Goal: Task Accomplishment & Management: Complete application form

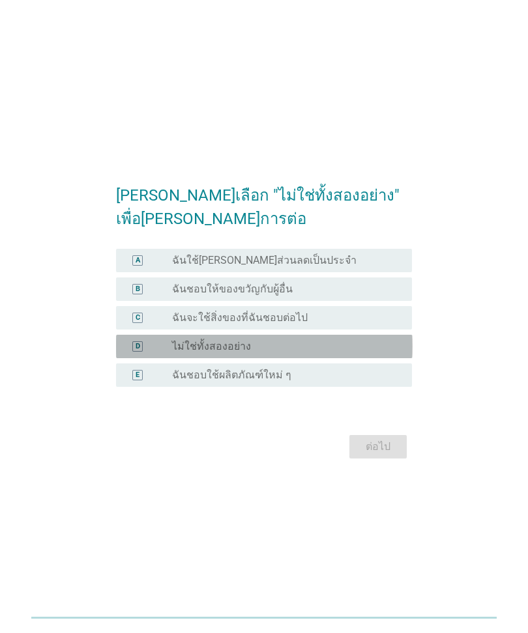
click at [162, 350] on div "D" at bounding box center [149, 346] width 46 height 13
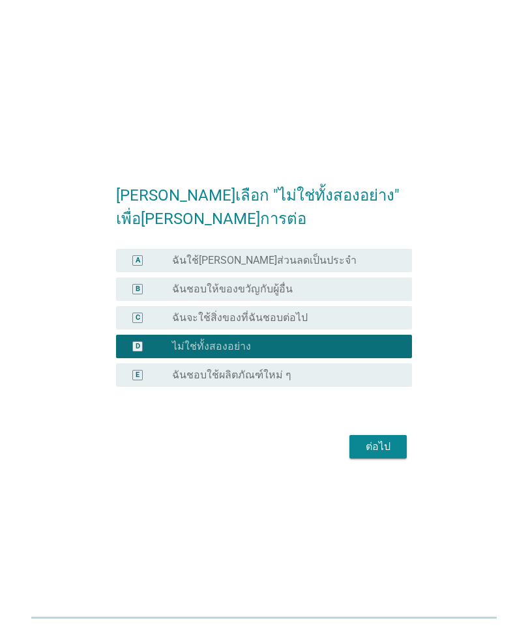
click at [374, 450] on div "ต่อไป" at bounding box center [378, 447] width 36 height 16
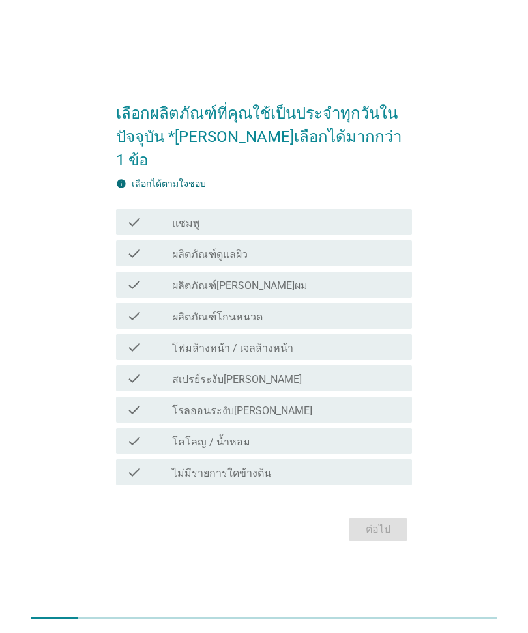
click at [164, 214] on div "check" at bounding box center [149, 222] width 46 height 16
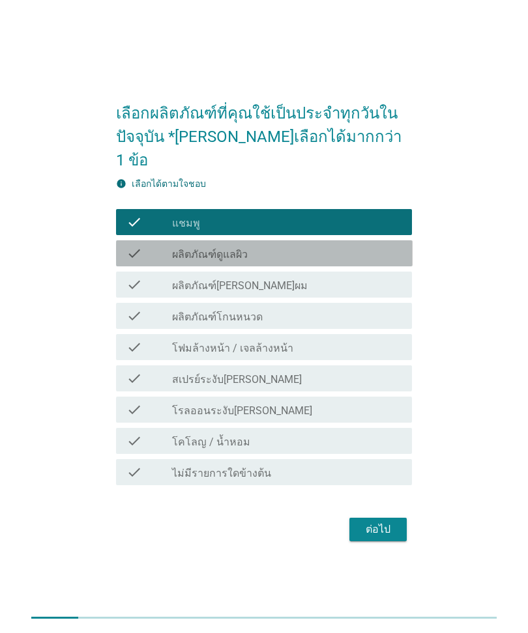
click at [169, 246] on div "check" at bounding box center [149, 254] width 46 height 16
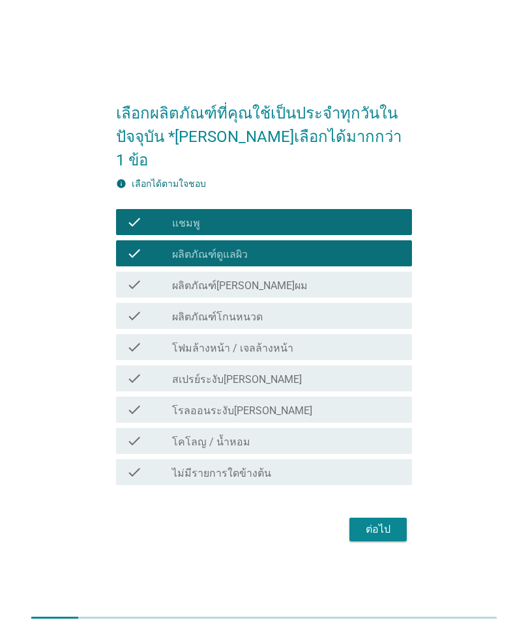
click at [160, 339] on div "check" at bounding box center [149, 347] width 46 height 16
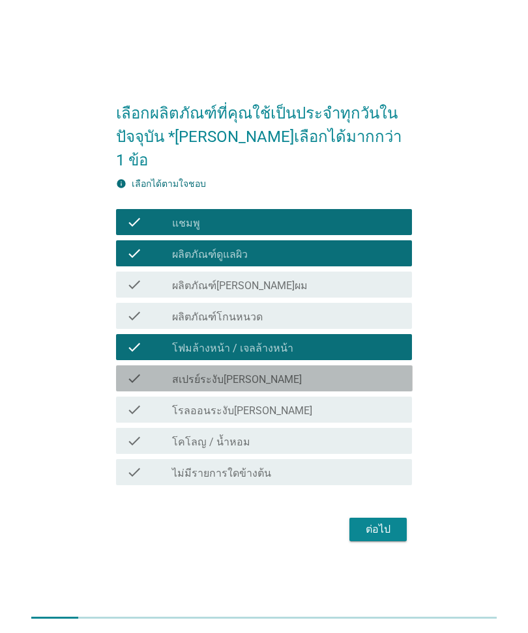
click at [149, 371] on div "check" at bounding box center [149, 379] width 46 height 16
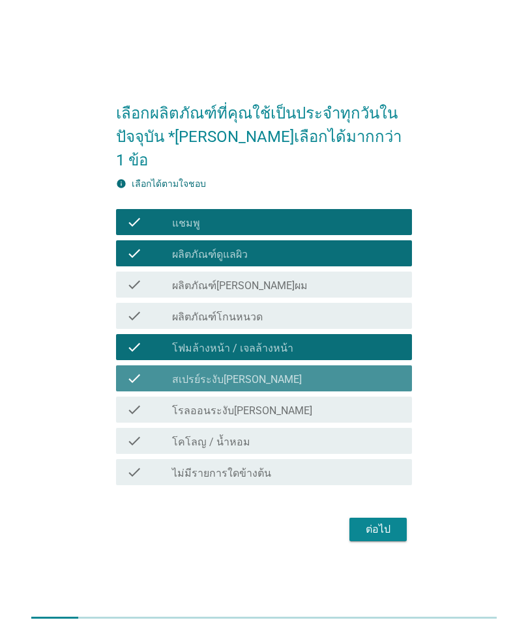
click at [152, 371] on div "check" at bounding box center [149, 379] width 46 height 16
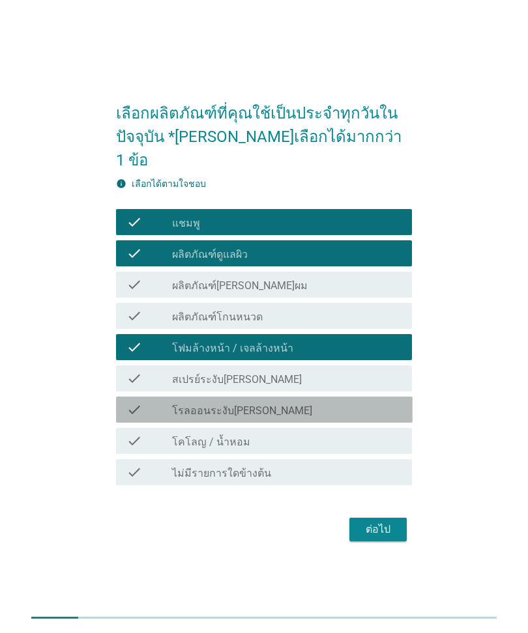
click at [162, 402] on div "check" at bounding box center [149, 410] width 46 height 16
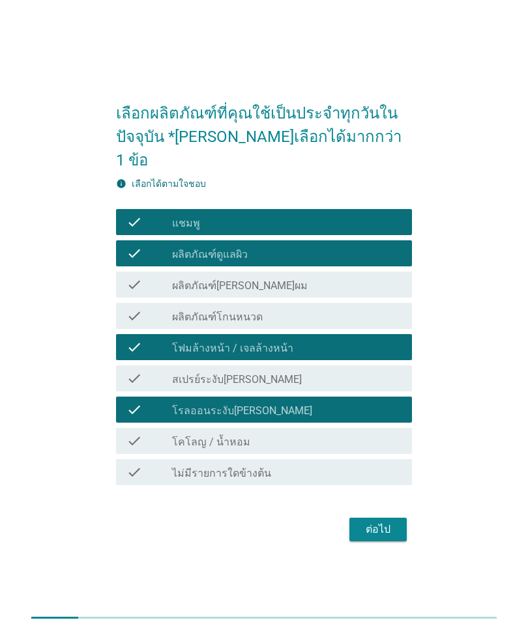
click at [151, 433] on div "check" at bounding box center [149, 441] width 46 height 16
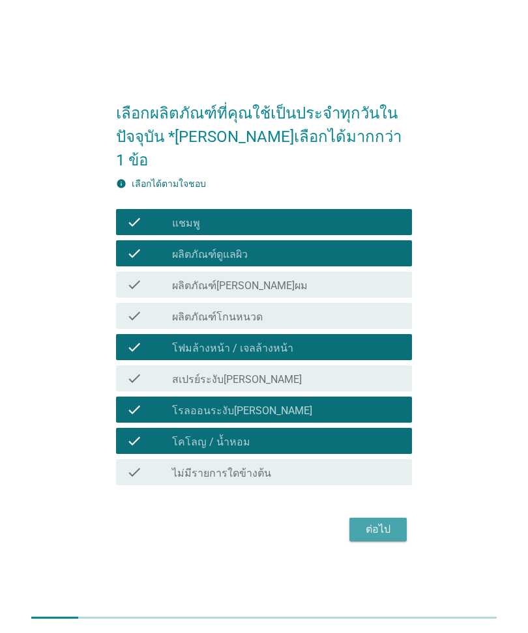
click at [375, 522] on div "ต่อไป" at bounding box center [378, 530] width 36 height 16
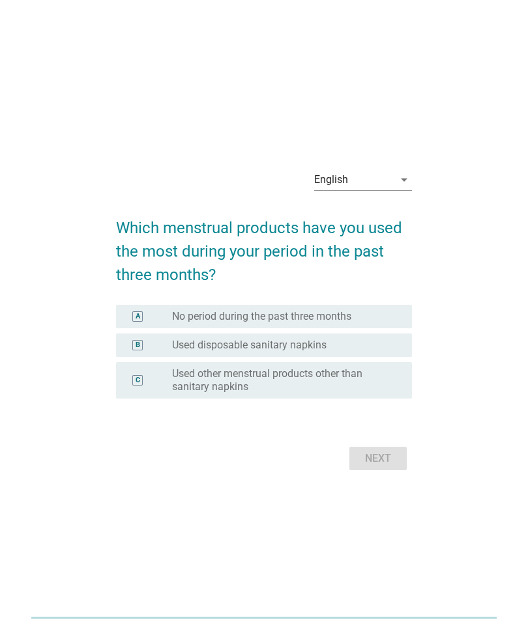
click at [386, 186] on div "English" at bounding box center [353, 179] width 79 height 21
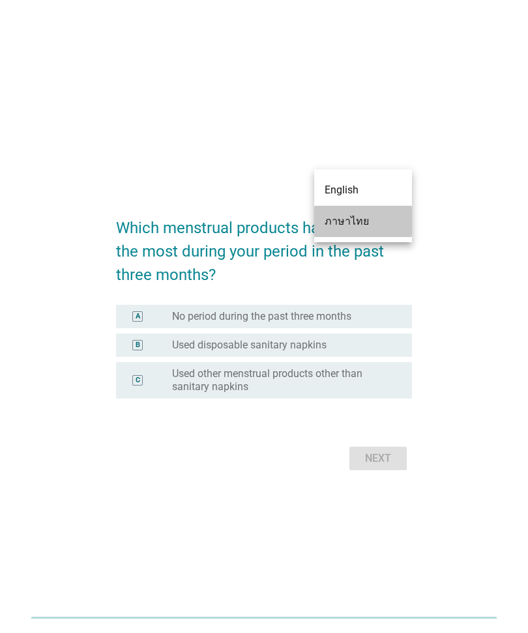
click at [369, 222] on div "ภาษาไทย" at bounding box center [362, 222] width 77 height 16
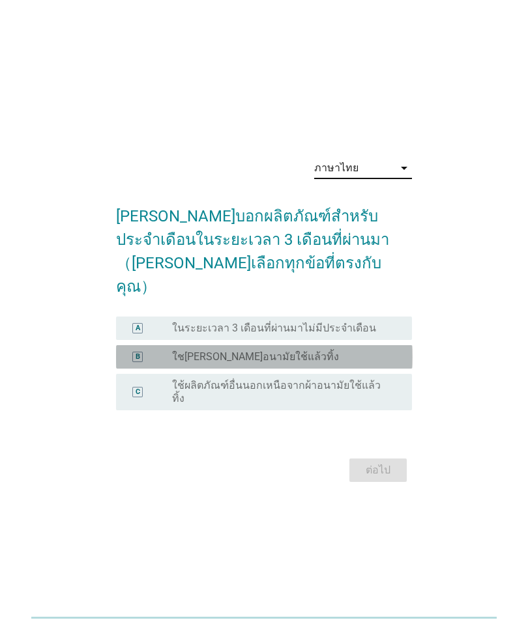
click at [378, 357] on div "radio_button_unchecked ใชเผ้าอนามัยใช้แล้วทิ้ง" at bounding box center [281, 357] width 219 height 13
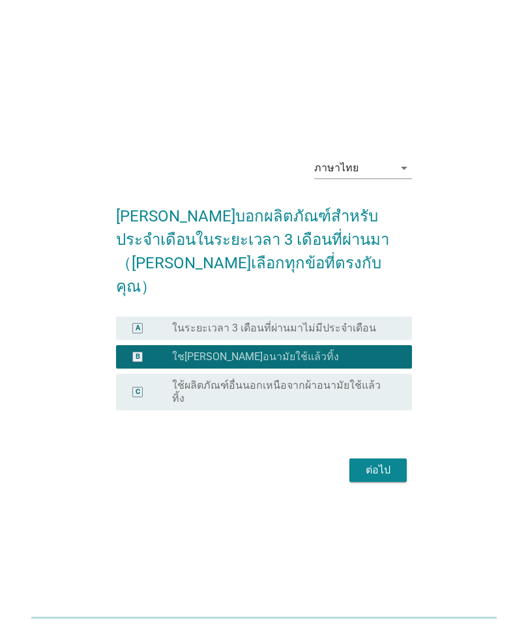
click at [386, 437] on div "ต่อไป" at bounding box center [378, 471] width 36 height 16
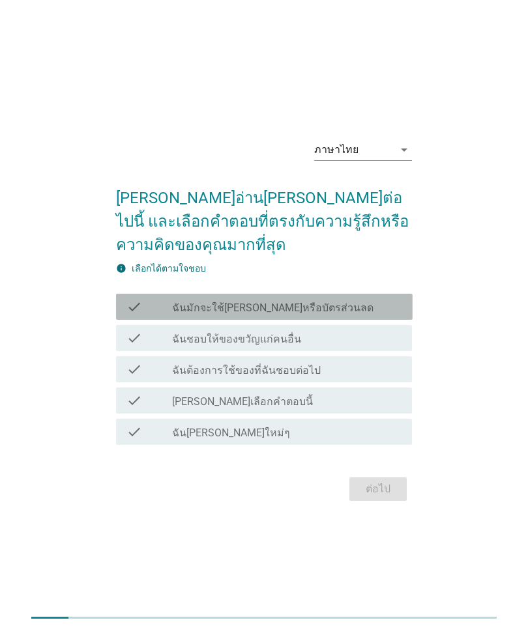
click at [360, 299] on div "check_box_outline_blank ฉันมักจะใช้คูปองหรือบัตรส่วนลด" at bounding box center [286, 307] width 229 height 16
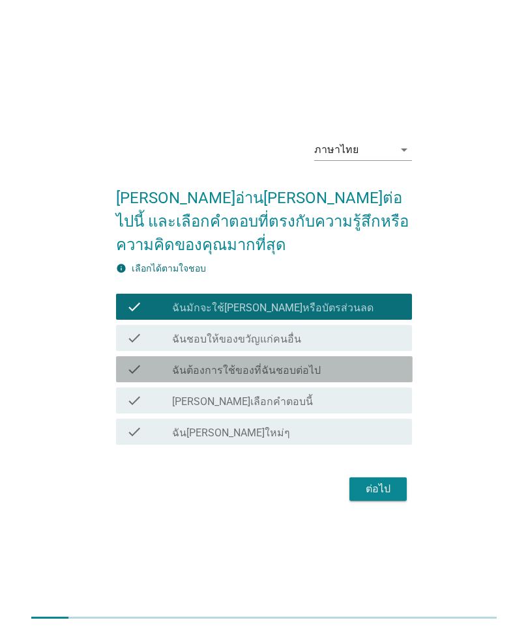
click at [353, 362] on div "check_box_outline_blank ฉันต้องการใช้ของที่ฉันชอบต่อไป" at bounding box center [286, 370] width 229 height 16
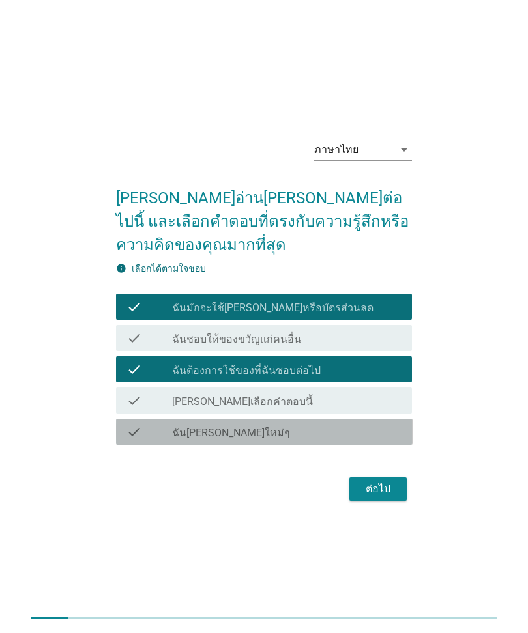
click at [369, 427] on div "check_box_outline_blank ฉันชอบผลิตภัณฑ์ใหม่ๆ" at bounding box center [286, 432] width 229 height 16
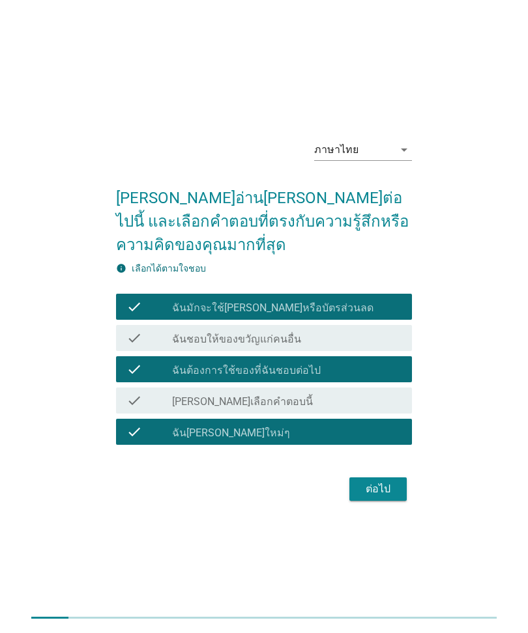
click at [377, 437] on div "ต่อไป" at bounding box center [378, 489] width 36 height 16
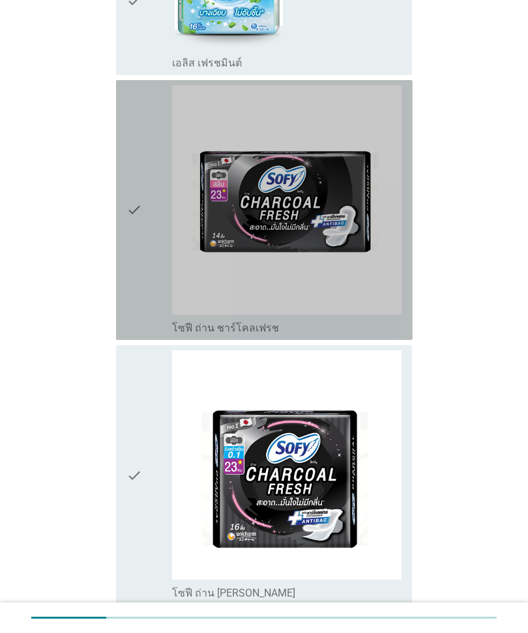
scroll to position [580, 0]
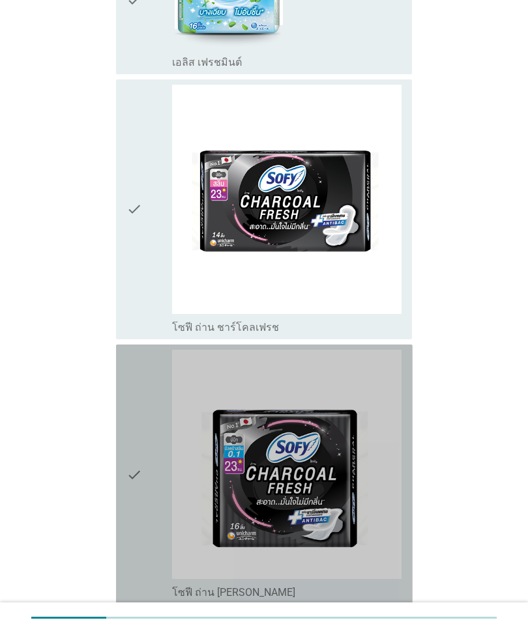
click at [151, 434] on div "check" at bounding box center [149, 475] width 46 height 250
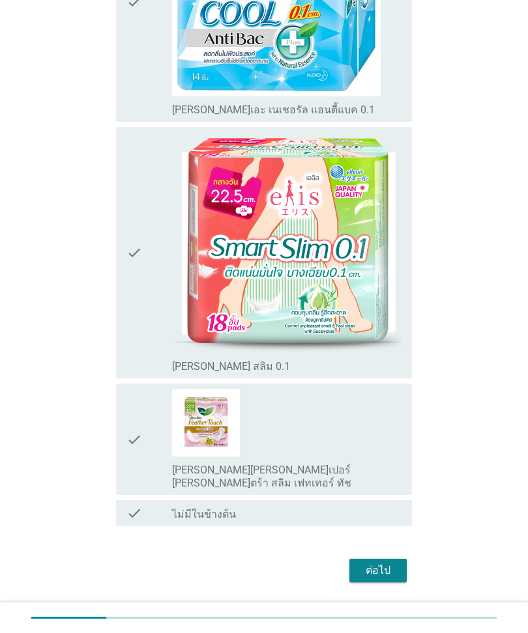
scroll to position [1986, 0]
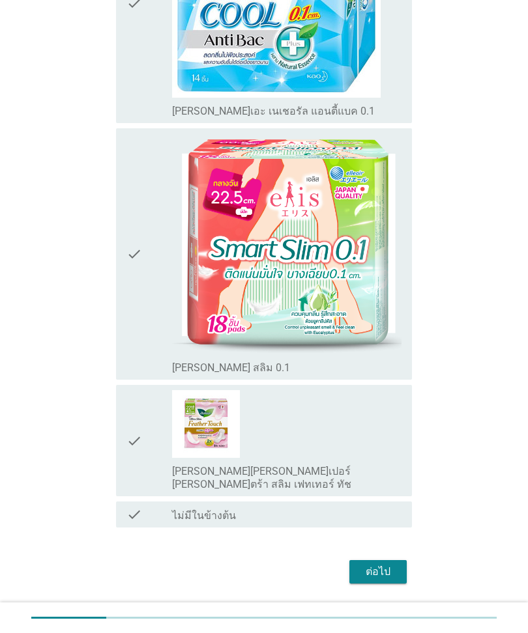
click at [379, 437] on div "ต่อไป" at bounding box center [378, 572] width 36 height 16
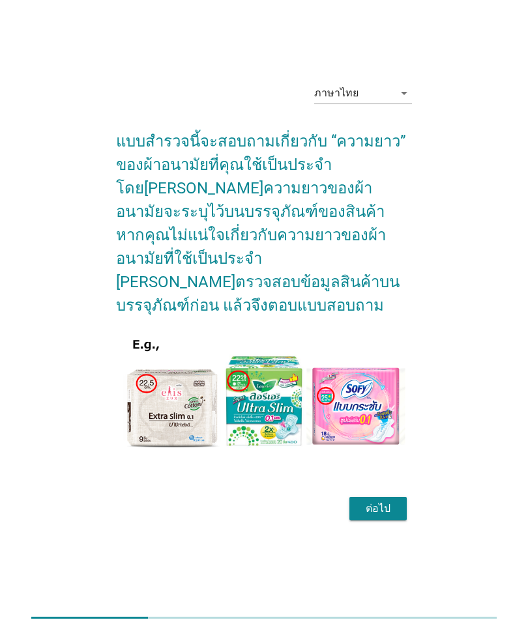
scroll to position [31, 0]
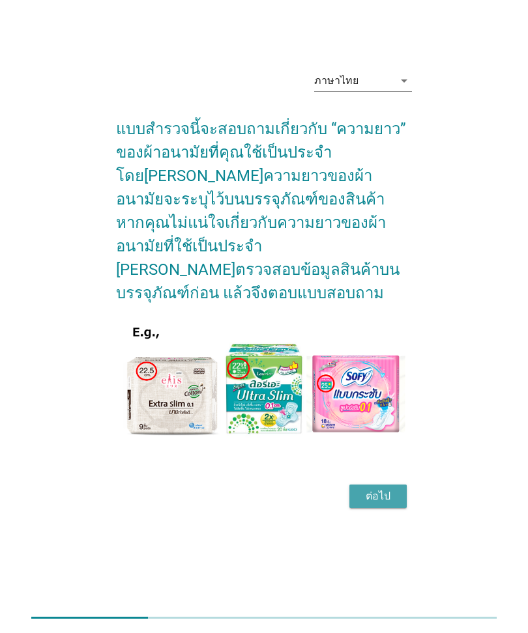
click at [375, 437] on div "ต่อไป" at bounding box center [378, 497] width 36 height 16
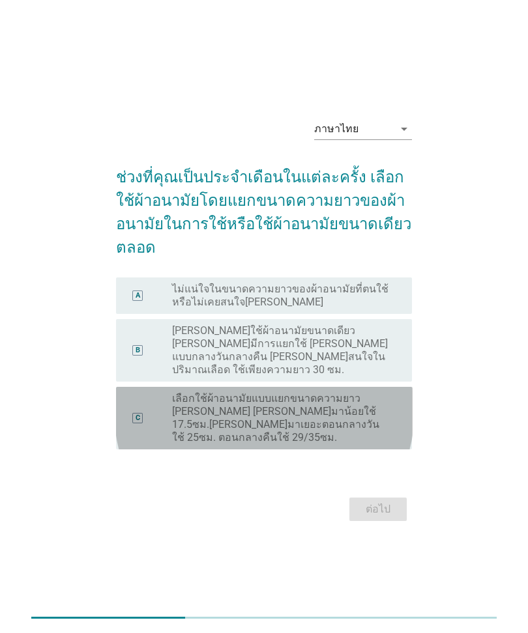
click at [329, 413] on label "เลือกใช้ผ้าอนามัยแบบแยกขนาดความยาว เช่น วันที่มาน้อยใช้ 17.5ซม.วันที่มาเยอะตอนก…" at bounding box center [281, 418] width 219 height 52
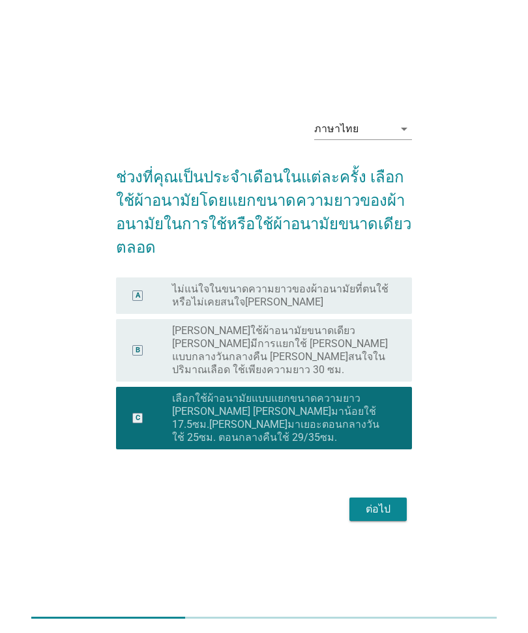
click at [371, 437] on button "ต่อไป" at bounding box center [377, 509] width 57 height 23
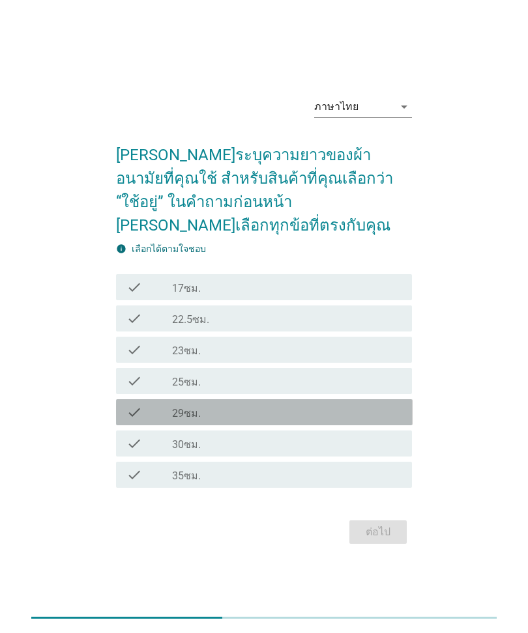
click at [278, 405] on div "check_box_outline_blank 29ซม." at bounding box center [286, 413] width 229 height 16
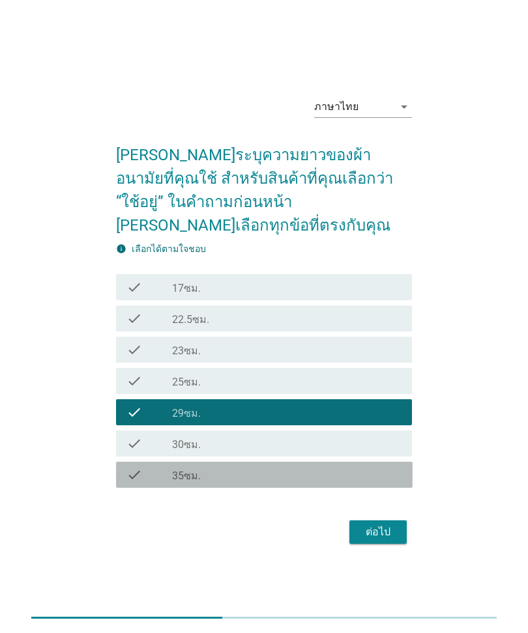
click at [301, 437] on div "check_box_outline_blank 35ซม." at bounding box center [286, 475] width 229 height 16
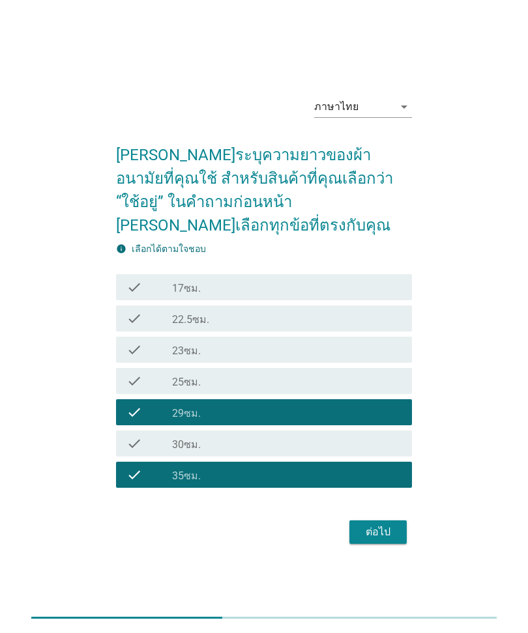
click at [383, 437] on div "ต่อไป" at bounding box center [378, 532] width 36 height 16
